Goal: Task Accomplishment & Management: Manage account settings

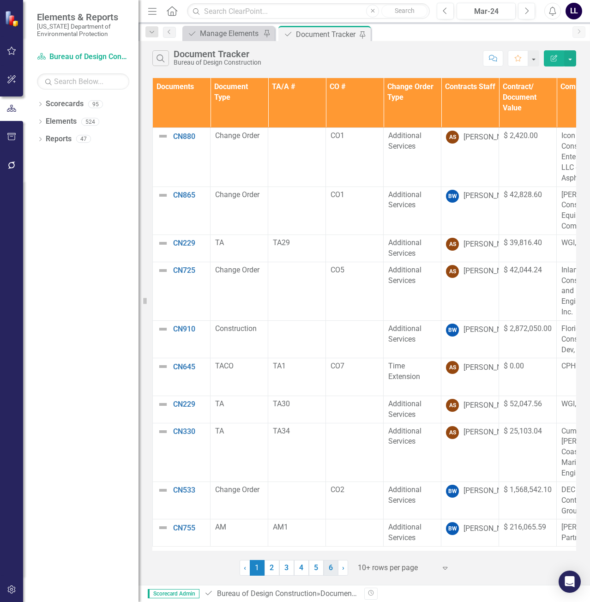
click at [328, 568] on link "6" at bounding box center [331, 568] width 15 height 16
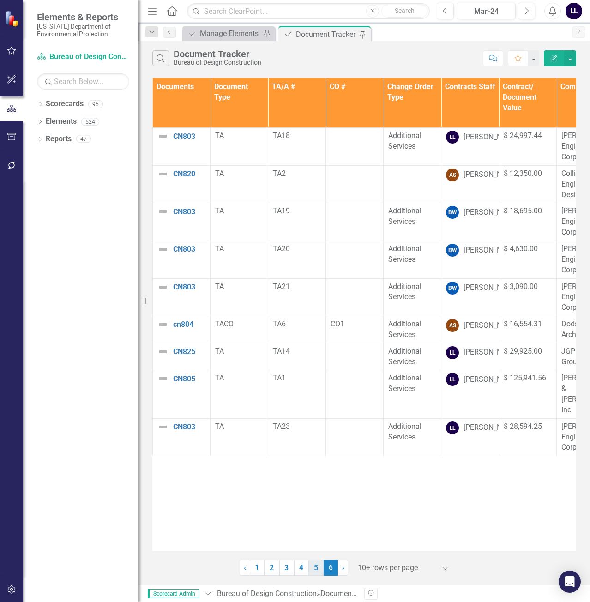
click at [319, 569] on link "5" at bounding box center [316, 568] width 15 height 16
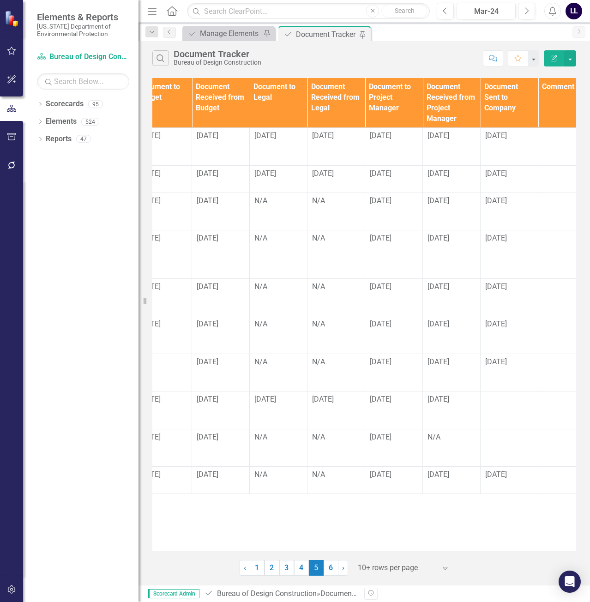
scroll to position [0, 879]
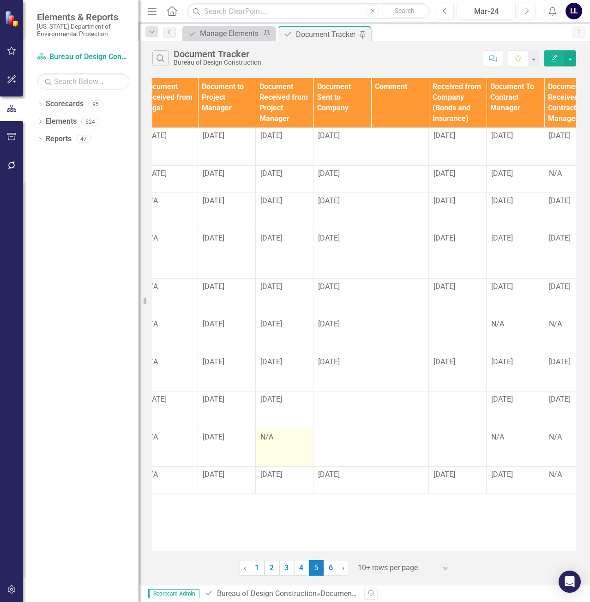
click at [278, 442] on div "N/A" at bounding box center [285, 437] width 48 height 11
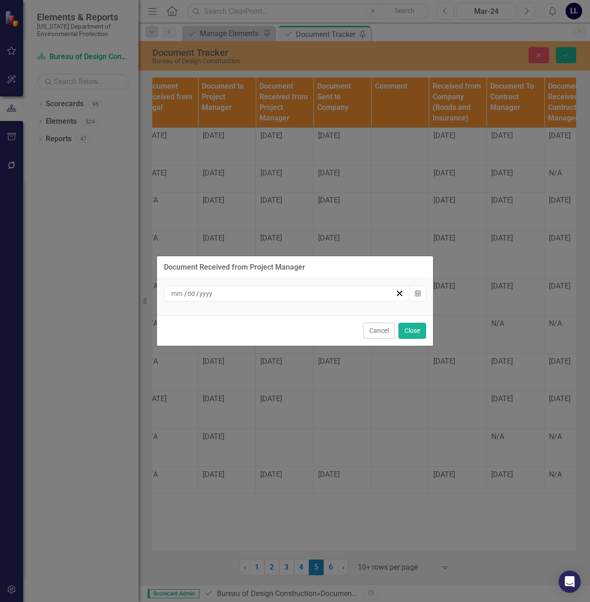
click at [341, 297] on div "/ /" at bounding box center [282, 293] width 225 height 9
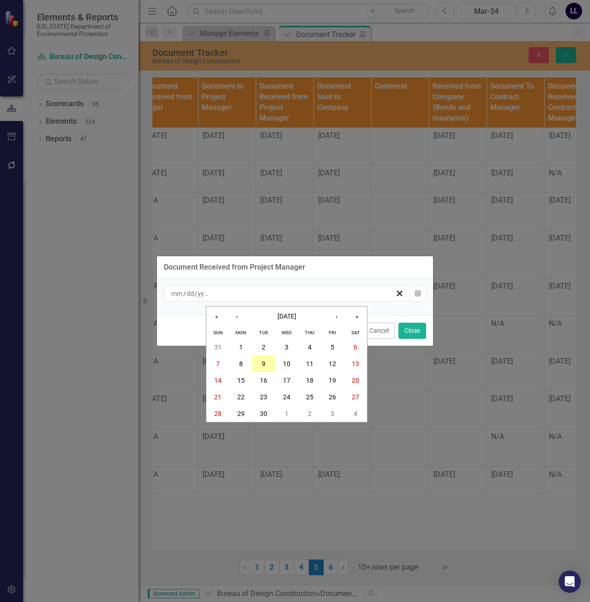
click at [268, 366] on button "9" at bounding box center [263, 364] width 23 height 17
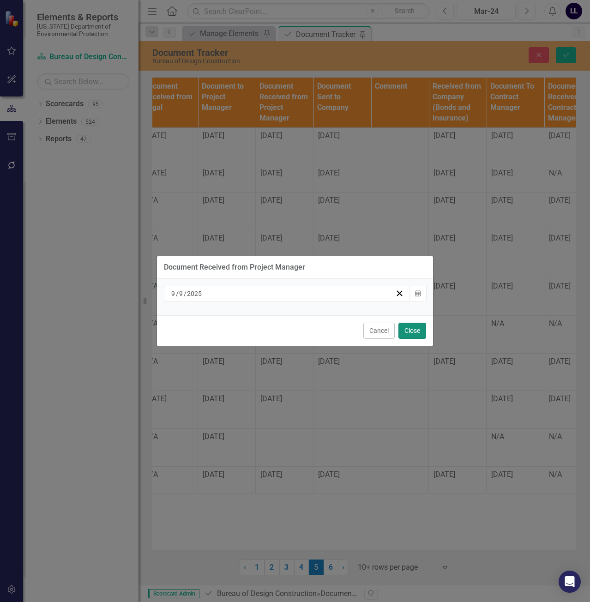
click at [422, 335] on button "Close" at bounding box center [413, 331] width 28 height 16
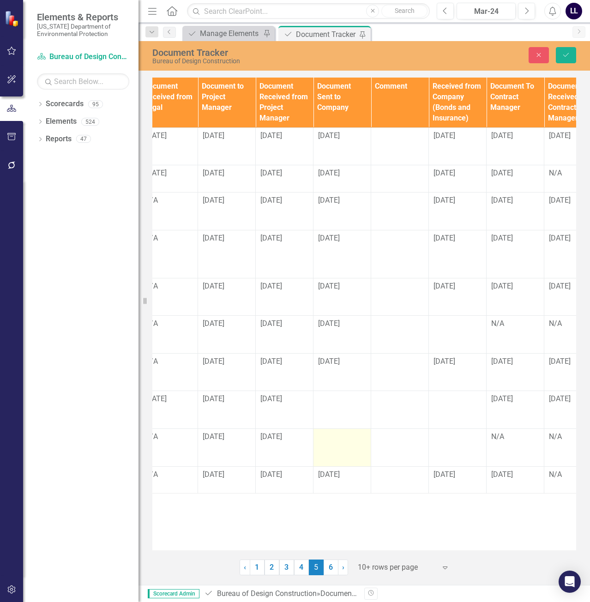
click at [346, 441] on div at bounding box center [342, 437] width 48 height 11
click at [328, 438] on input "text" at bounding box center [342, 440] width 48 height 17
click at [334, 439] on input "[DATE]" at bounding box center [342, 440] width 48 height 17
type input "[DATE]"
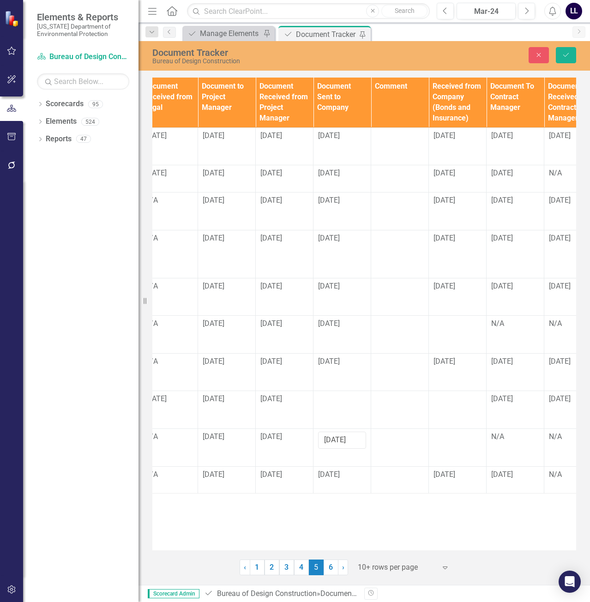
click at [405, 528] on div "Documents Document Type TA/A # CO # Change Order Type Contracts Staff Contract/…" at bounding box center [364, 314] width 424 height 473
click at [567, 63] on button "Save" at bounding box center [566, 55] width 20 height 16
